Goal: Task Accomplishment & Management: Use online tool/utility

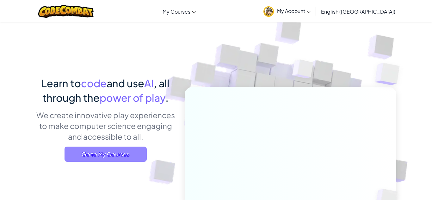
click at [89, 159] on span "Go to My Courses" at bounding box center [106, 154] width 82 height 15
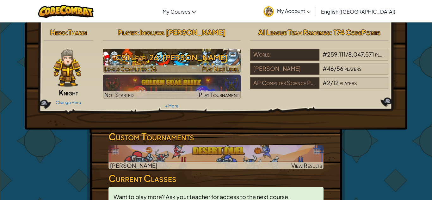
click at [135, 55] on h3 "CS1 Level 26: [PERSON_NAME]" at bounding box center [172, 57] width 138 height 14
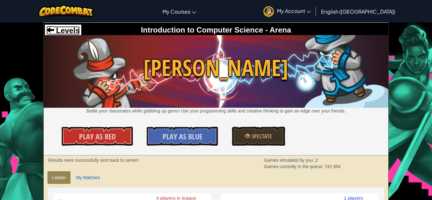
click at [65, 33] on span "Levels" at bounding box center [67, 30] width 26 height 9
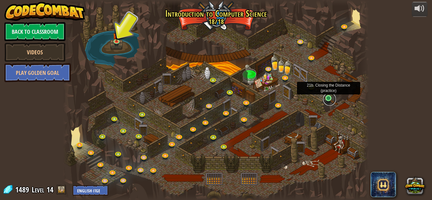
click at [327, 102] on link at bounding box center [329, 99] width 13 height 13
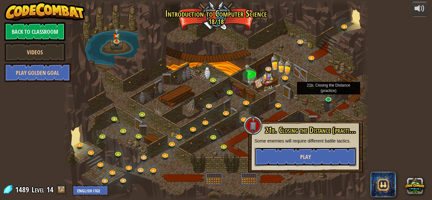
click at [270, 162] on button "Play" at bounding box center [306, 156] width 102 height 19
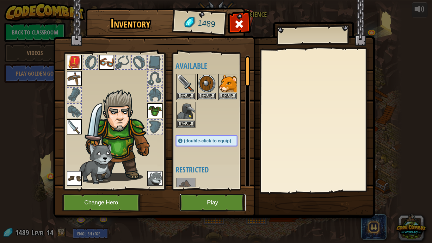
click at [211, 200] on button "Play" at bounding box center [213, 202] width 66 height 17
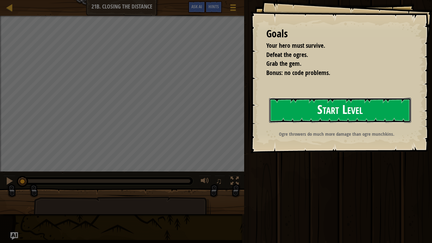
click at [343, 106] on button "Start Level" at bounding box center [340, 110] width 142 height 25
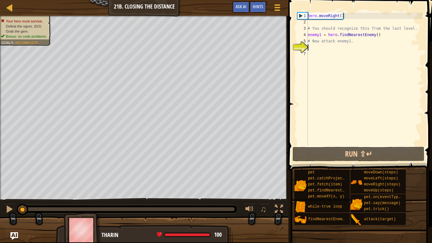
click at [388, 65] on div "hero . moveRight ( ) # You should recognize this from the last level. enemy1 = …" at bounding box center [365, 86] width 116 height 146
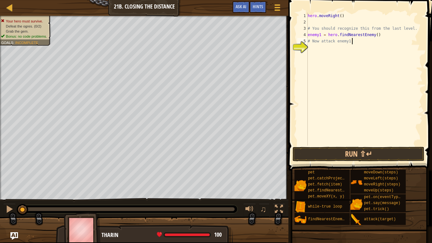
type textarea "# Now attack enemy1."
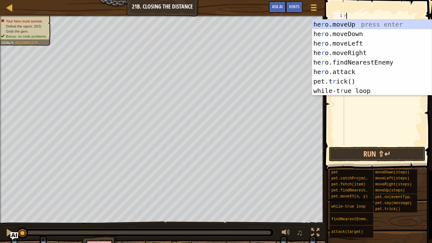
type textarea "rig"
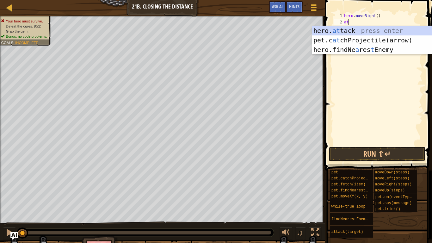
scroll to position [3, 0]
type textarea "a"
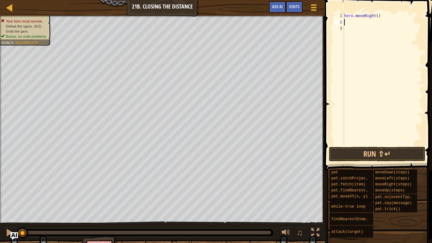
type textarea "fi"
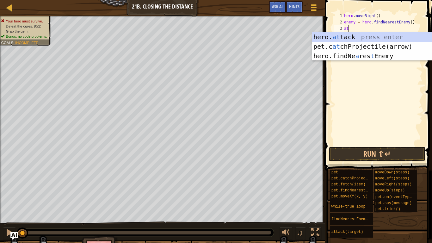
scroll to position [3, 0]
type textarea "hero.attack(enemy)"
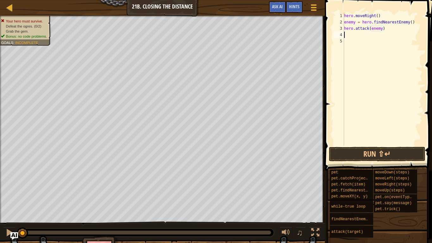
scroll to position [3, 0]
type textarea "ri"
type textarea "p"
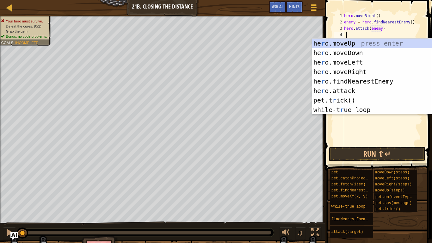
type textarea "rig"
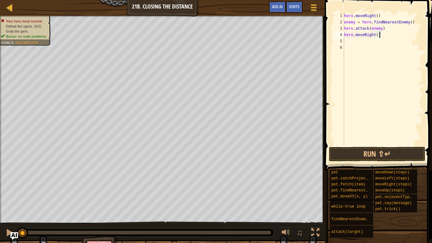
type textarea "hero.moveRight(2)"
drag, startPoint x: 386, startPoint y: 28, endPoint x: 343, endPoint y: 24, distance: 42.6
click at [343, 24] on div "1 2 3 4 5 6 hero . moveRight ( ) enemy = hero . findNearestEnemy ( ) hero . att…" at bounding box center [378, 79] width 90 height 133
type textarea "enemy = hero.findNearestEnemy() hero.attack(enemy)"
click at [355, 49] on div "hero . moveRight ( ) enemy = hero . findNearestEnemy ( ) hero . attack ( enemy …" at bounding box center [383, 86] width 80 height 146
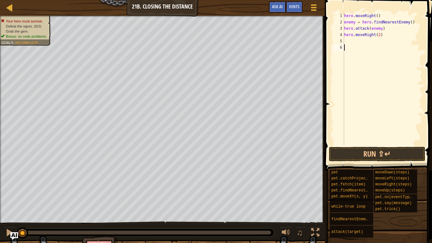
paste textarea "hero.attack(enemy)"
type textarea "hero.attack(enemy)"
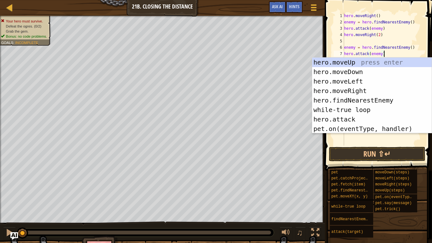
click at [376, 144] on div "hero . moveRight ( ) enemy = hero . findNearestEnemy ( ) hero . attack ( enemy …" at bounding box center [383, 86] width 80 height 146
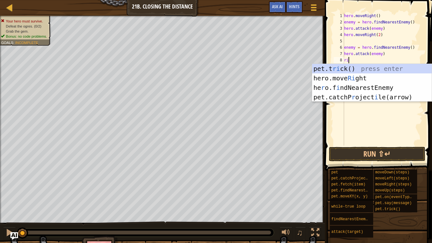
type textarea "rig"
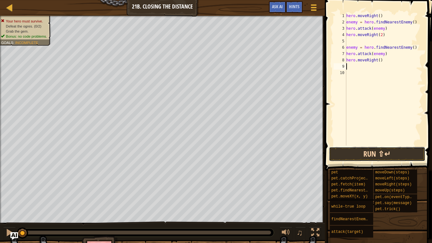
click at [341, 153] on button "Run ⇧↵" at bounding box center [377, 154] width 96 height 15
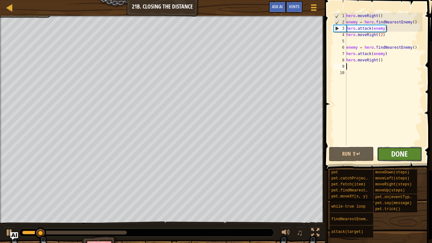
click at [401, 149] on span "Done" at bounding box center [399, 154] width 16 height 10
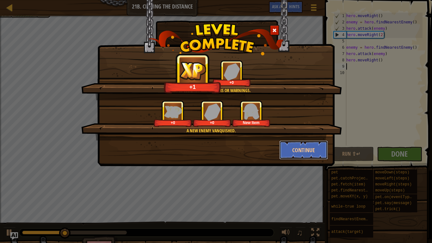
click at [302, 143] on button "Continue" at bounding box center [303, 149] width 49 height 19
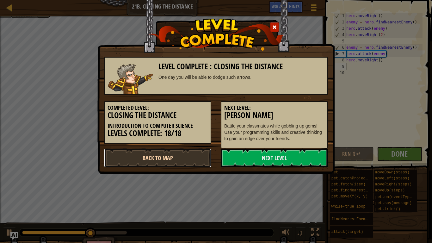
click at [185, 159] on link "Back to Map" at bounding box center [157, 157] width 107 height 19
